Goal: Task Accomplishment & Management: Manage account settings

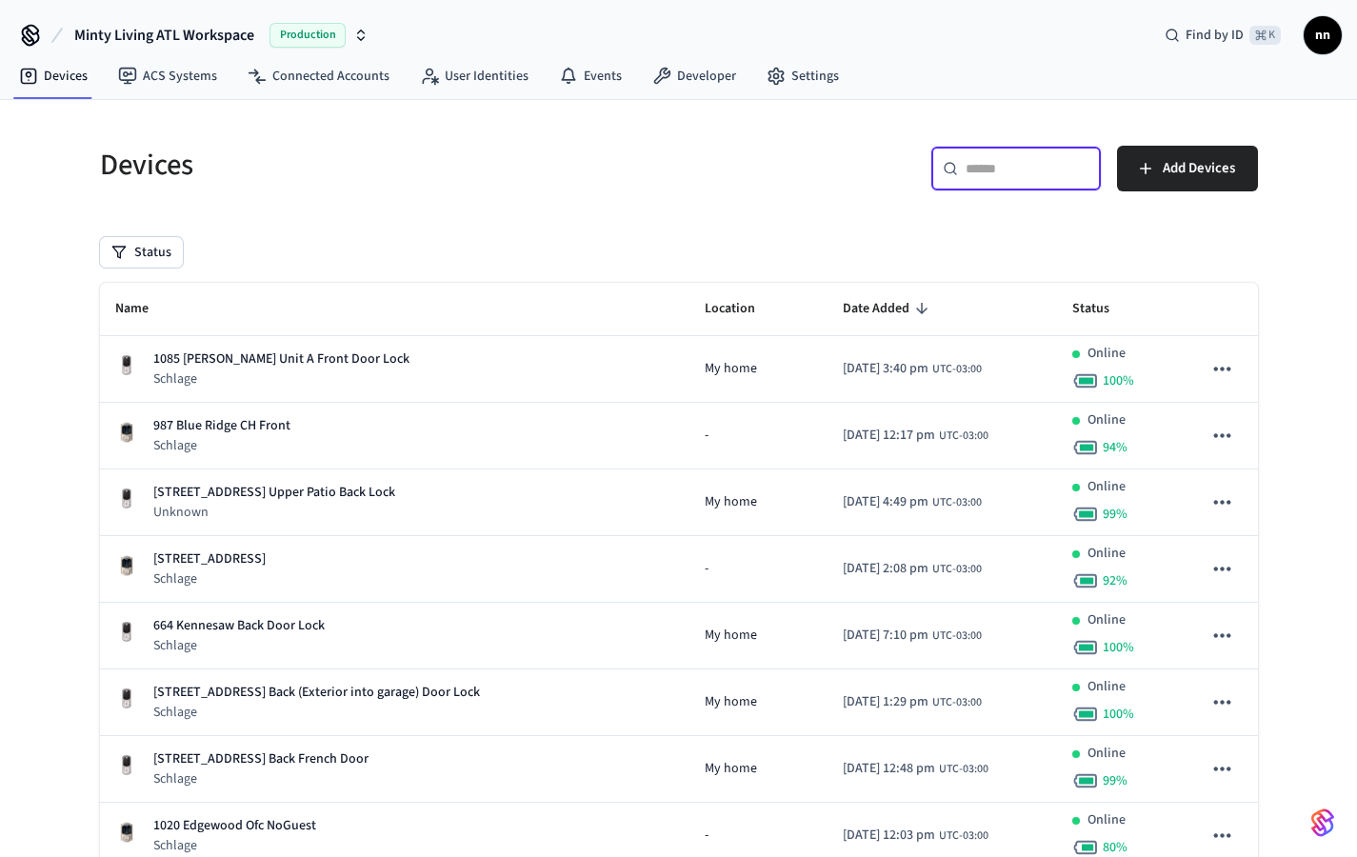
click at [1034, 170] on input "text" at bounding box center [1028, 168] width 124 height 19
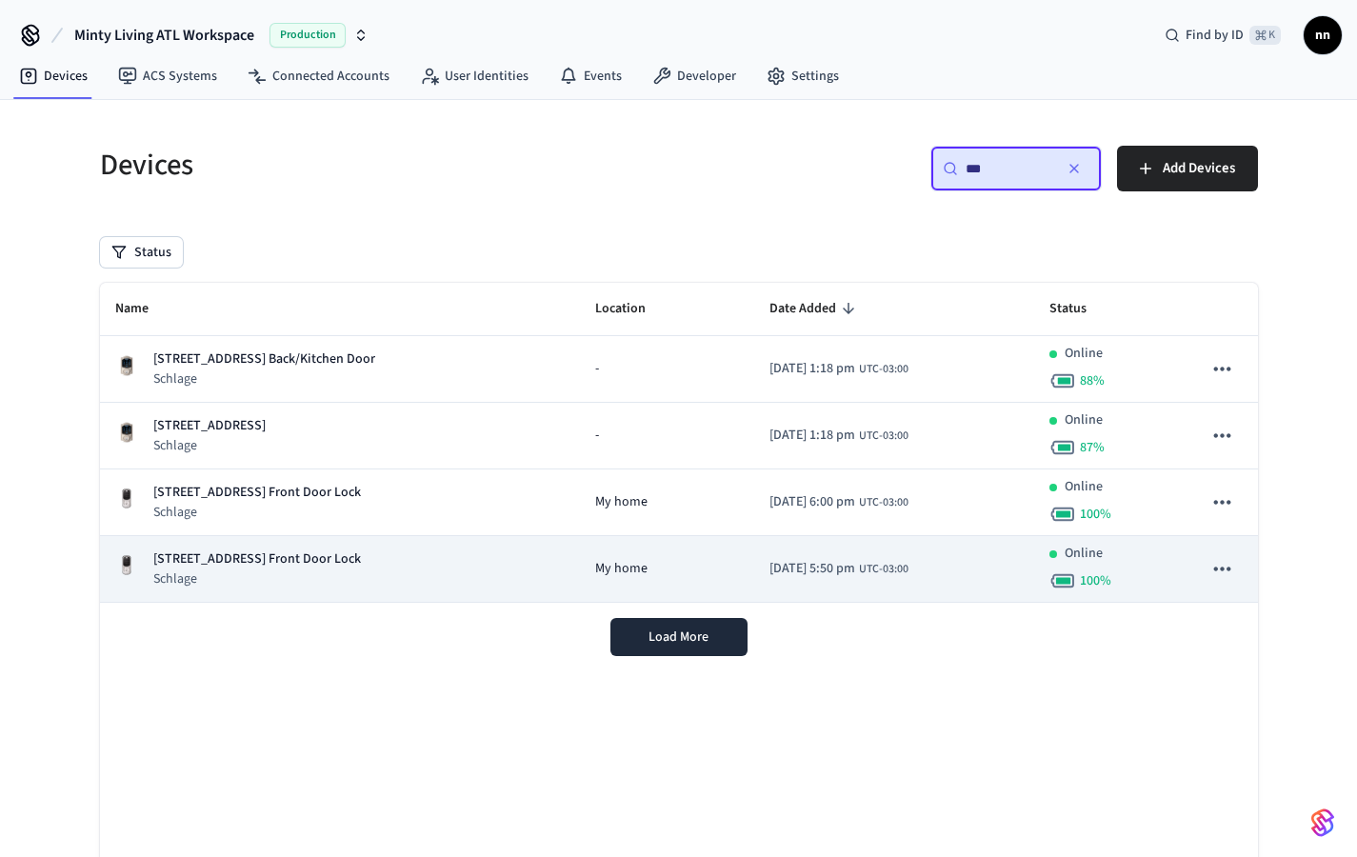
type input "***"
click at [335, 571] on p "Schlage" at bounding box center [257, 579] width 208 height 19
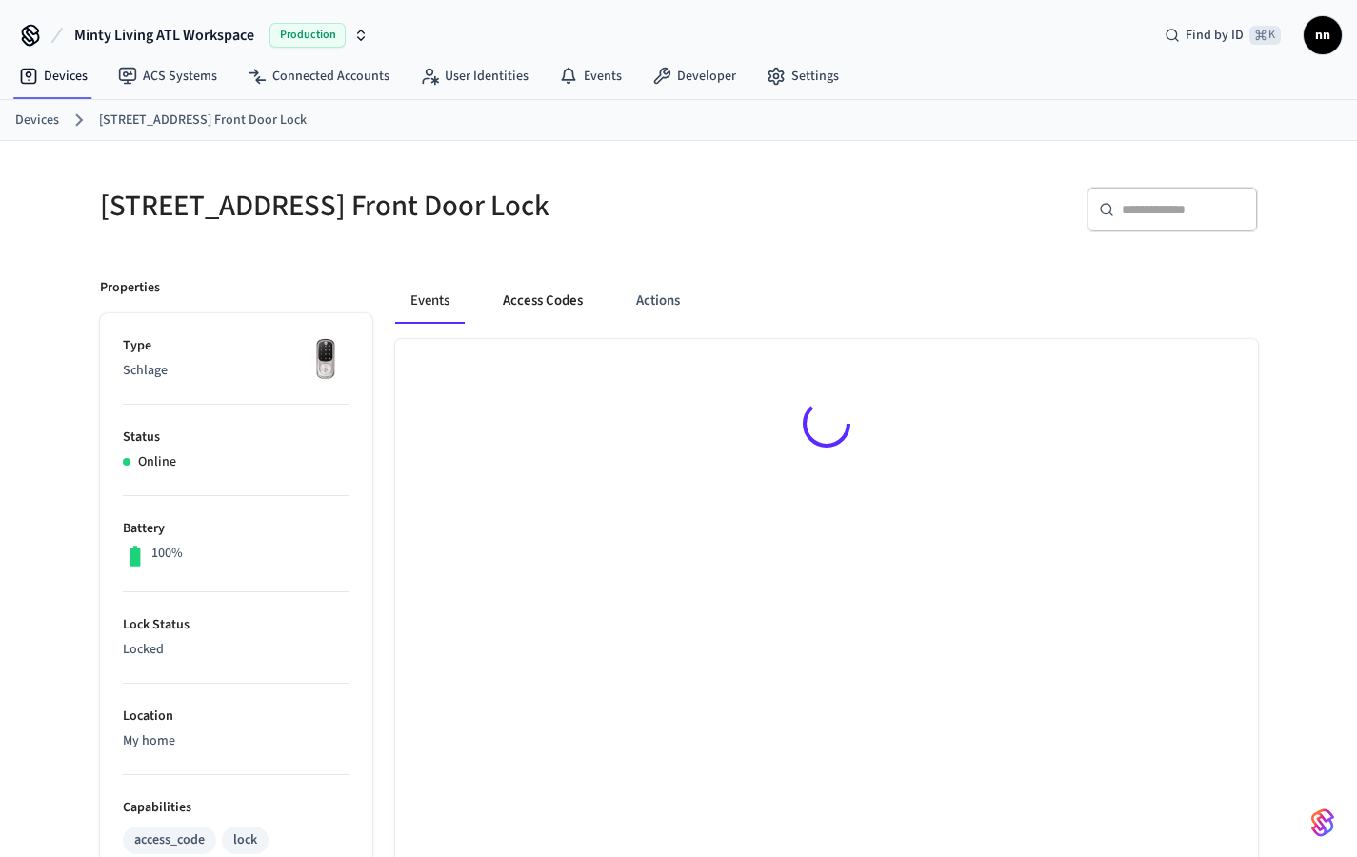
click at [571, 305] on button "Access Codes" at bounding box center [543, 301] width 110 height 46
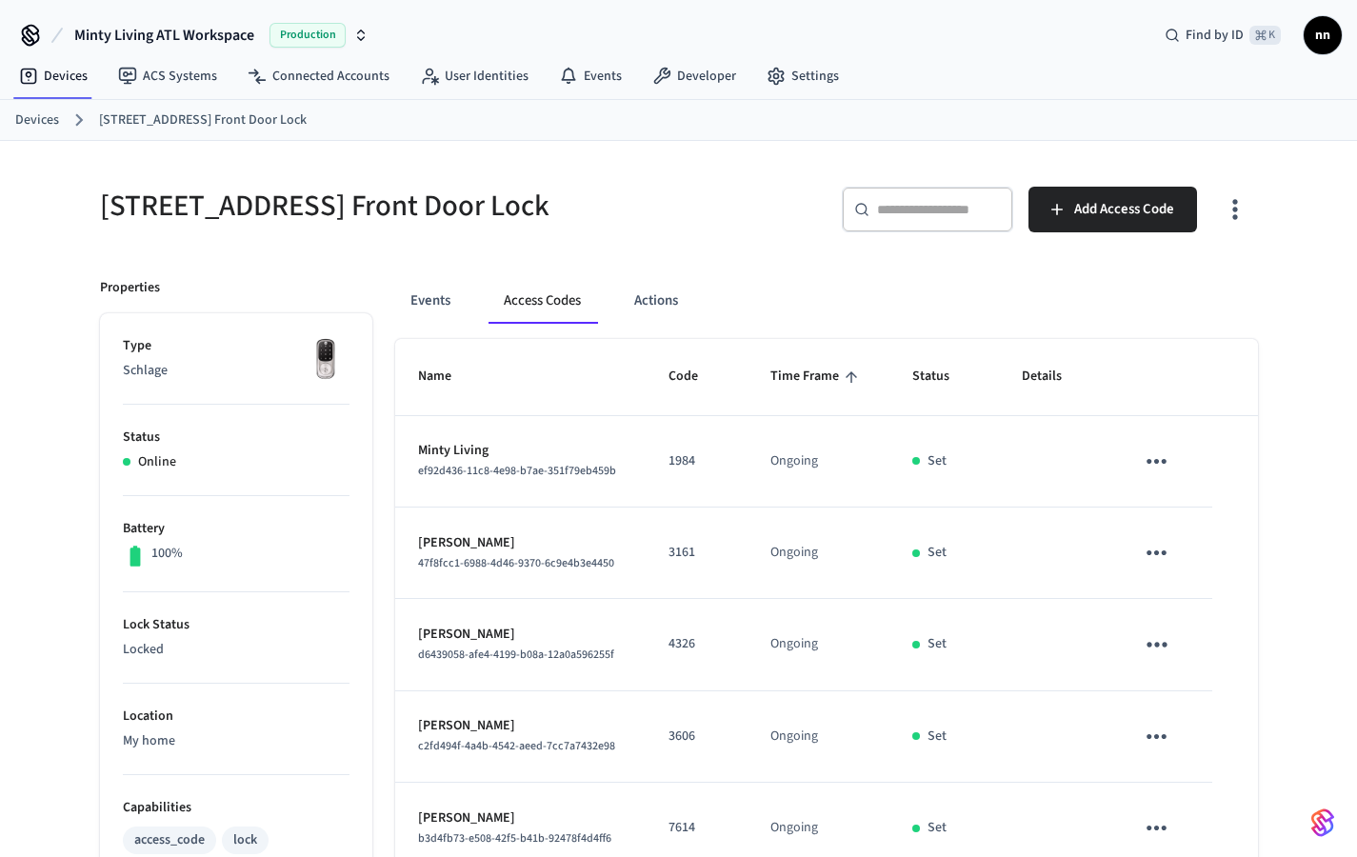
scroll to position [524, 0]
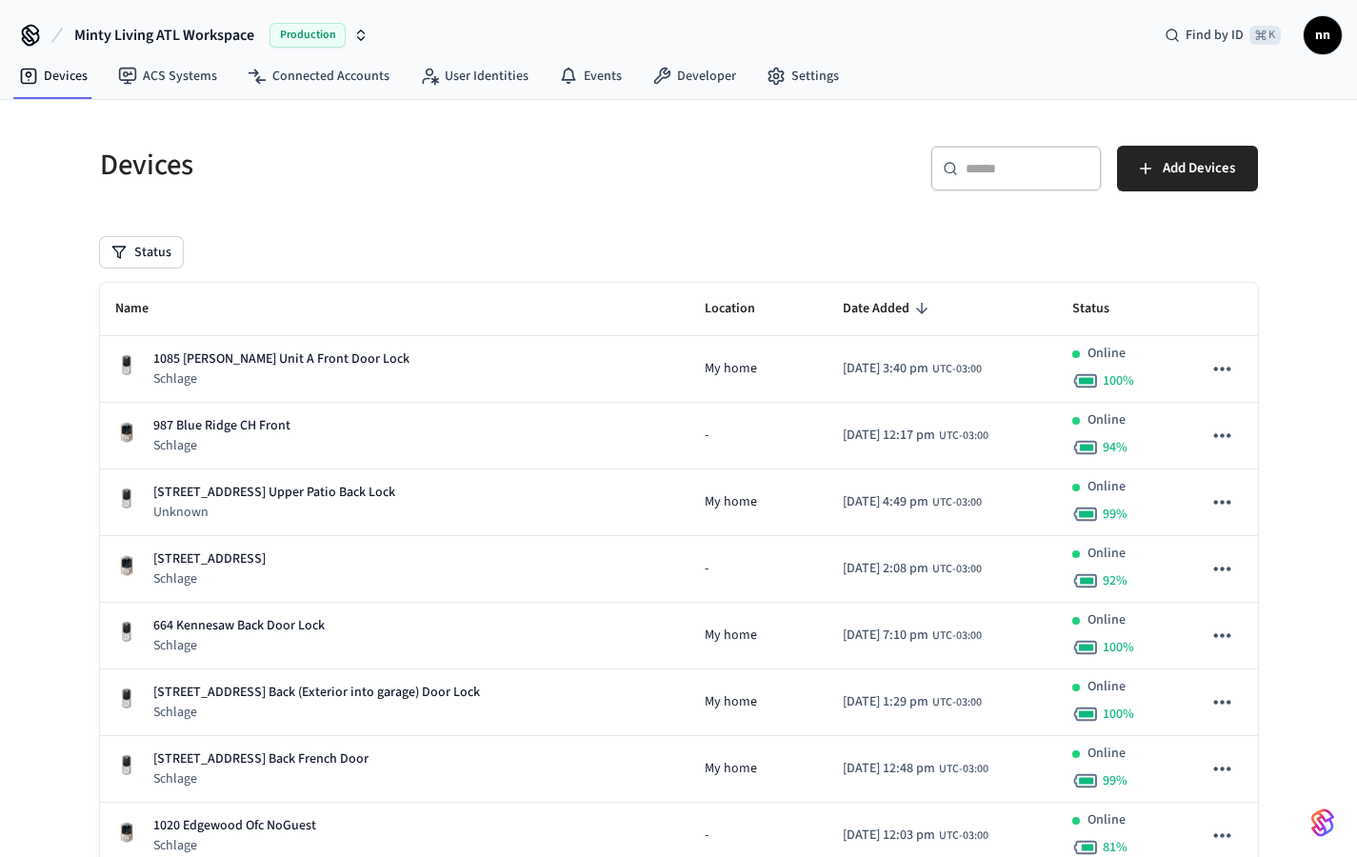
click at [950, 169] on icon at bounding box center [950, 168] width 15 height 15
click at [1025, 163] on input "text" at bounding box center [1028, 168] width 124 height 19
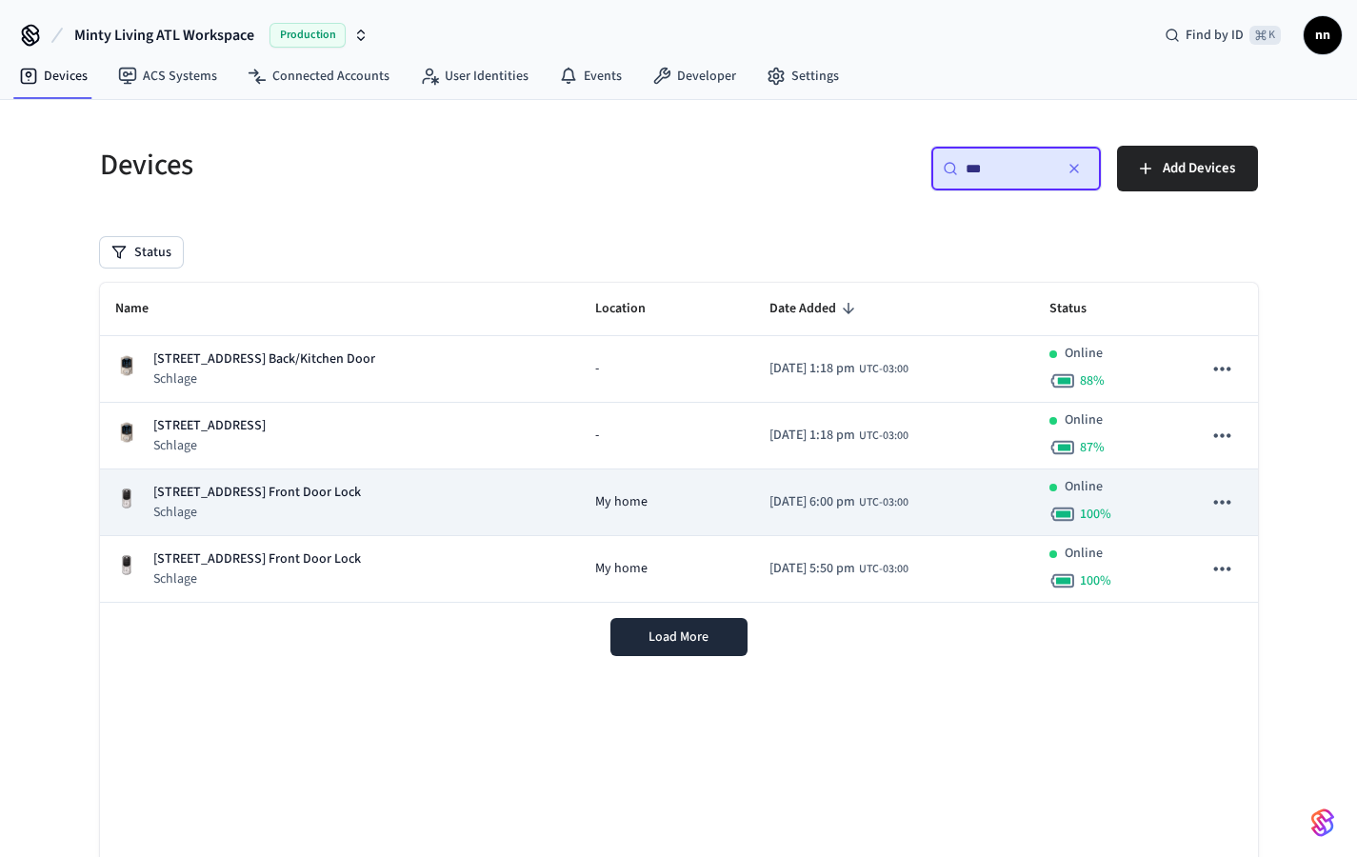
type input "***"
click at [342, 500] on p "[STREET_ADDRESS] Front Door Lock" at bounding box center [257, 493] width 208 height 20
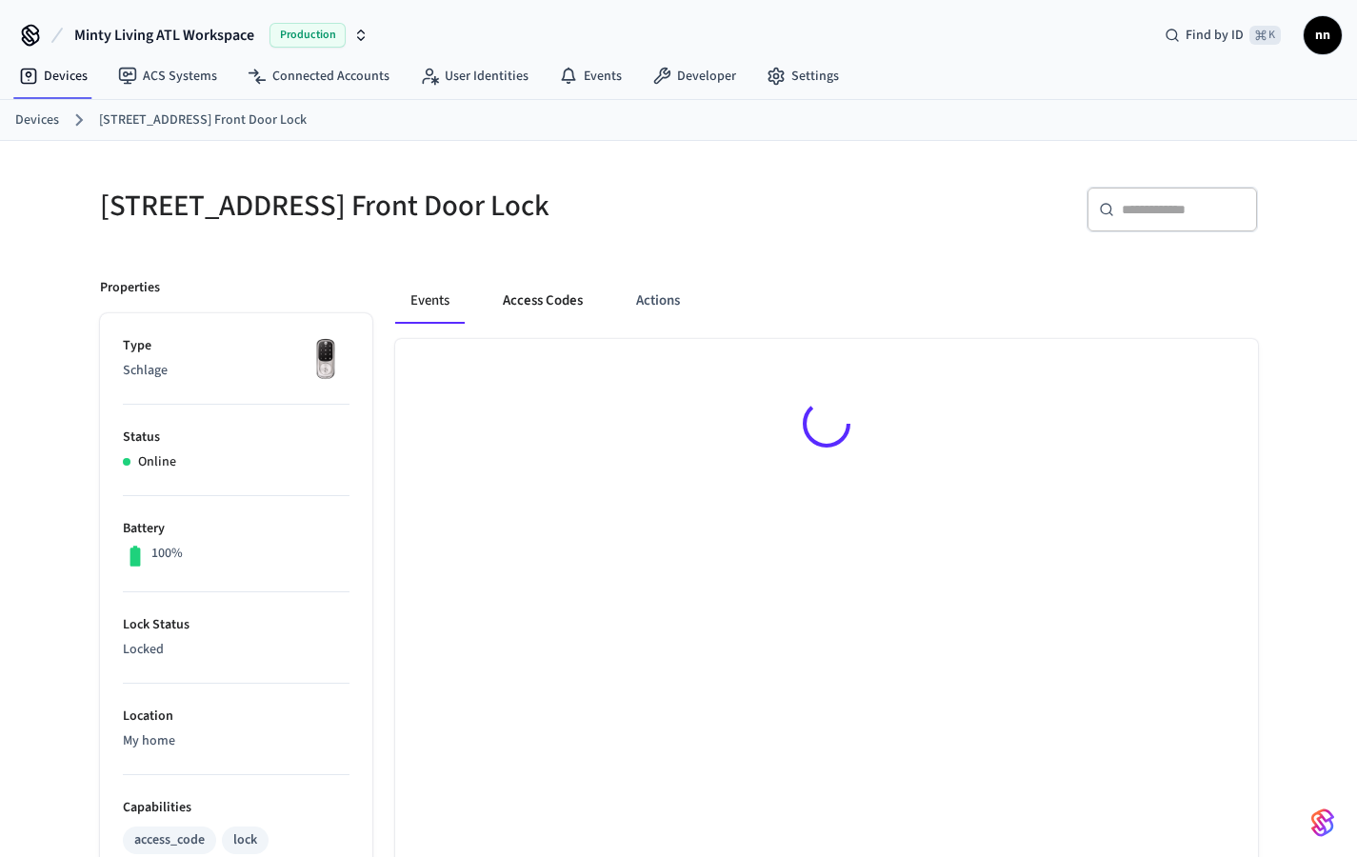
click at [551, 288] on button "Access Codes" at bounding box center [543, 301] width 110 height 46
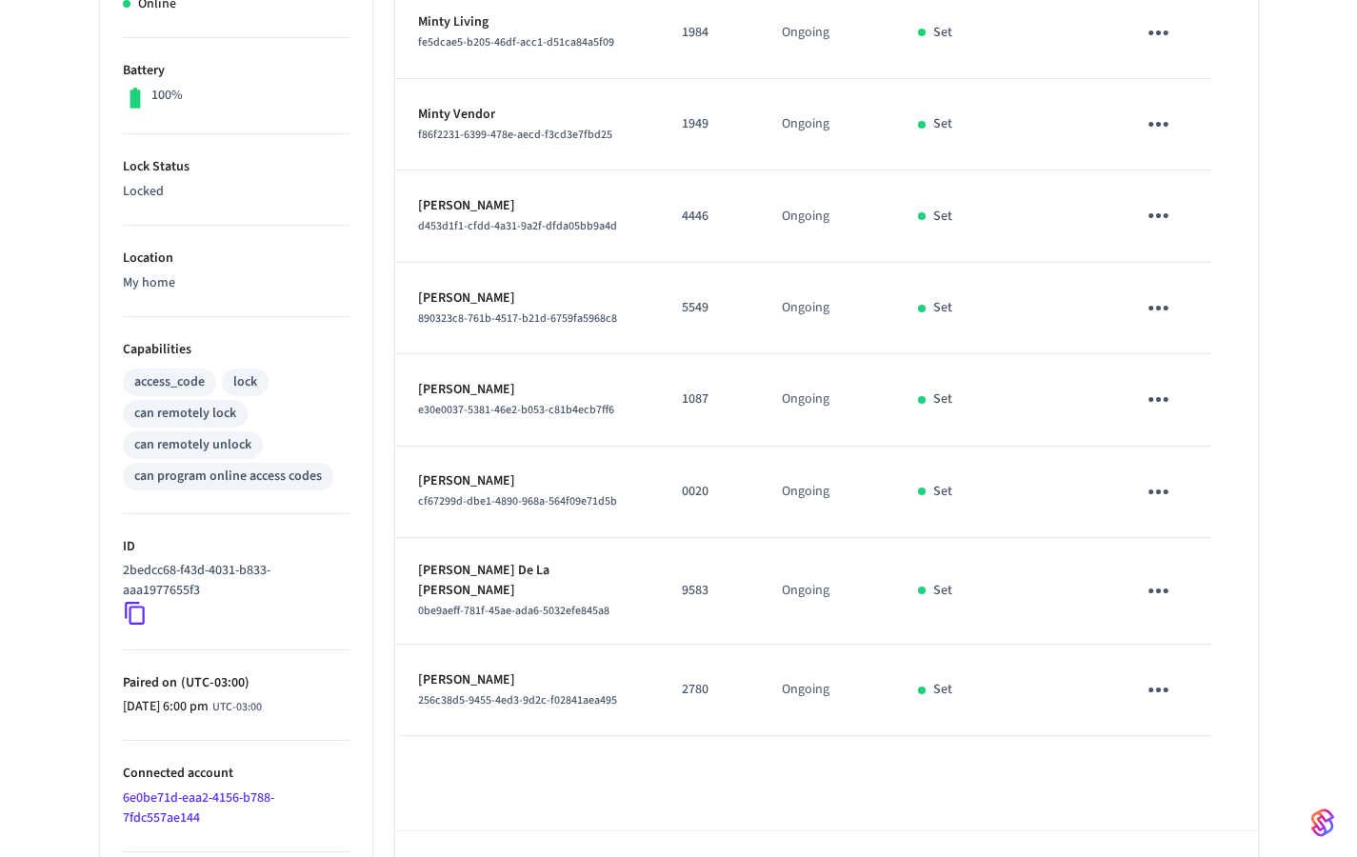
scroll to position [524, 0]
